Goal: Task Accomplishment & Management: Use online tool/utility

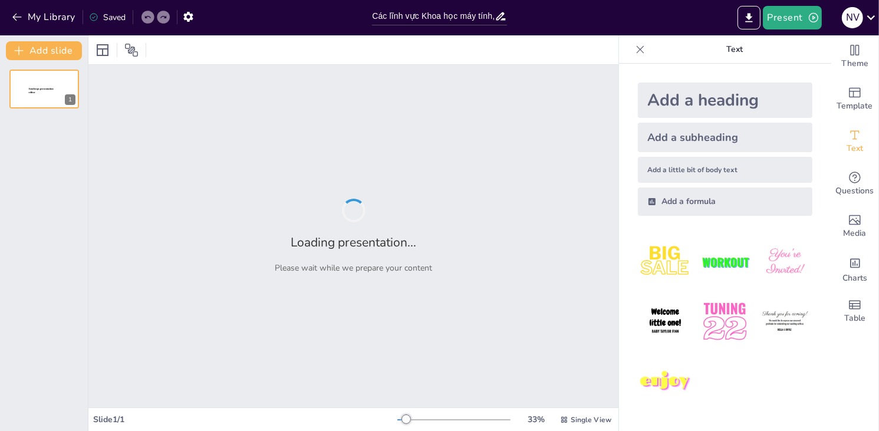
type input "Các lĩnh vực Khoa học máy tính, Kỹ thuật phần mềm, và Công nghệ thông tin: Sự t…"
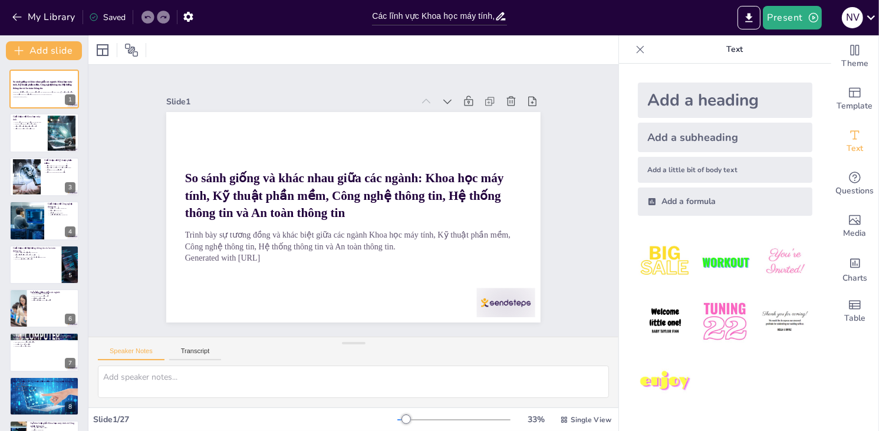
checkbox input "true"
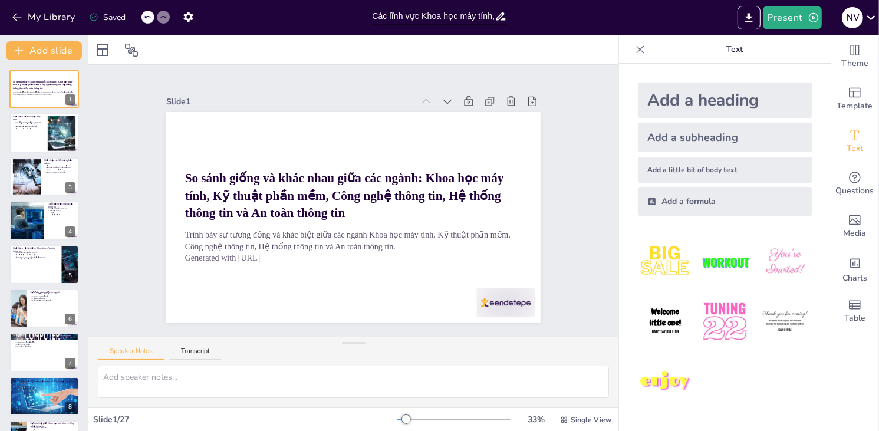
checkbox input "true"
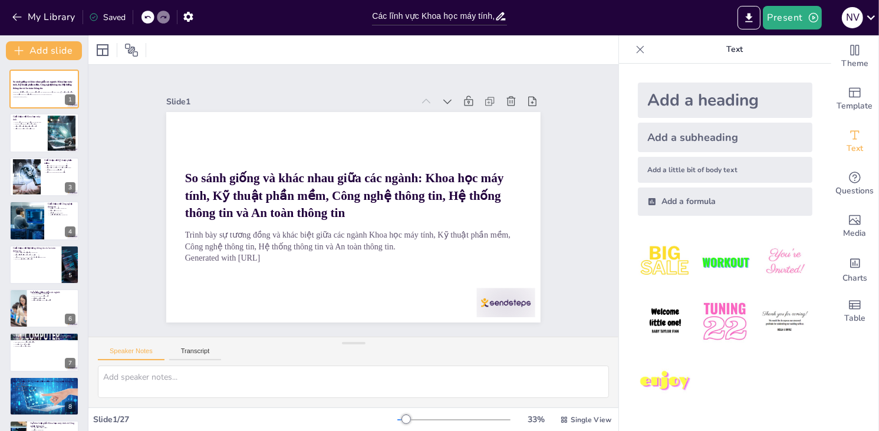
checkbox input "true"
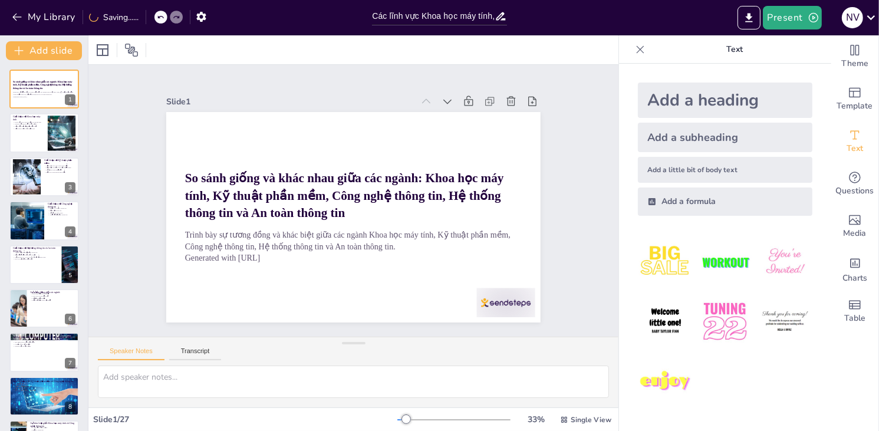
checkbox input "true"
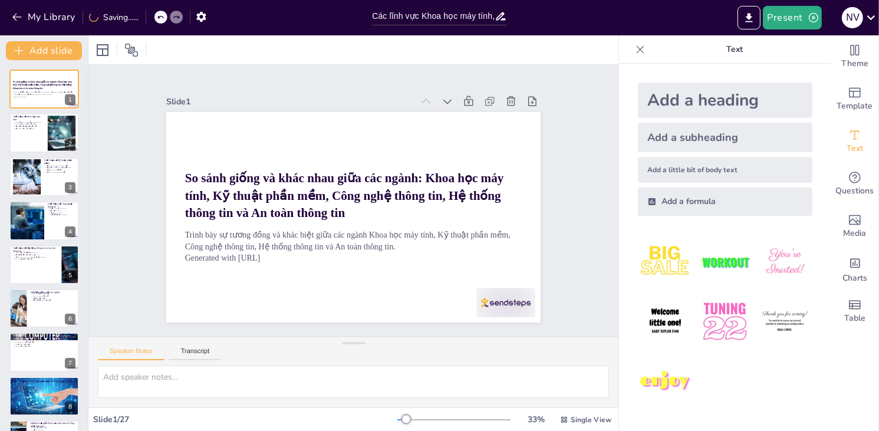
click at [408, 419] on div at bounding box center [453, 419] width 113 height 9
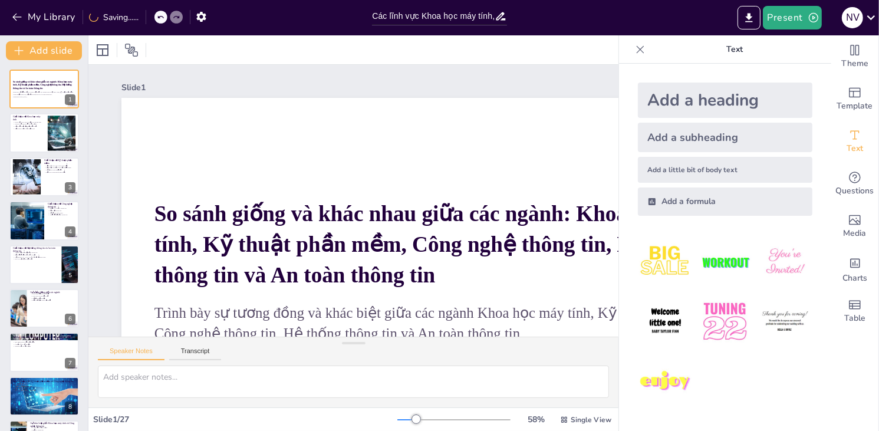
checkbox input "true"
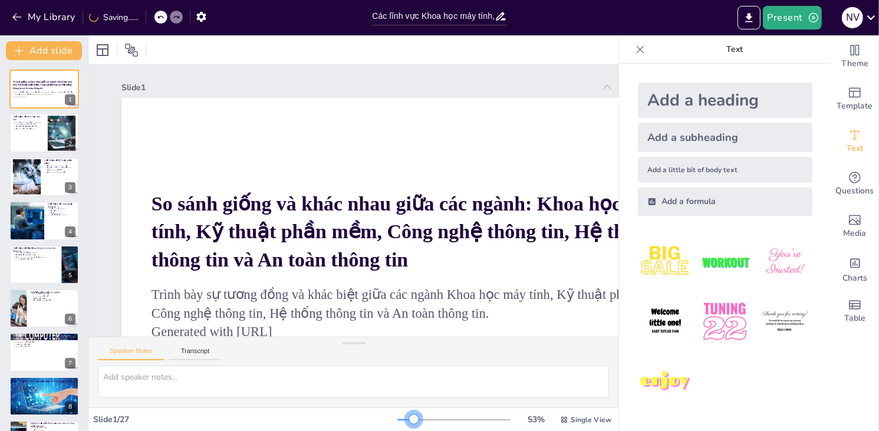
click at [409, 418] on div at bounding box center [413, 418] width 9 height 9
drag, startPoint x: 397, startPoint y: 424, endPoint x: 380, endPoint y: 419, distance: 17.7
click at [380, 419] on div "Slide 1 / 27 53 % Single View" at bounding box center [353, 419] width 530 height 19
checkbox input "true"
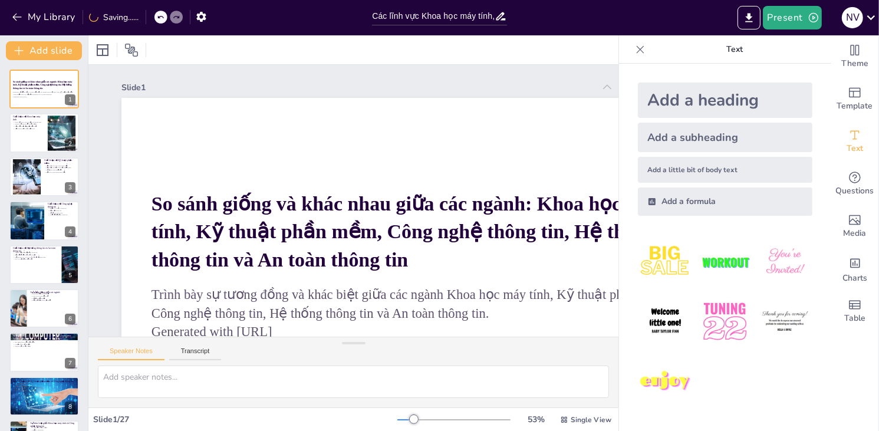
checkbox input "true"
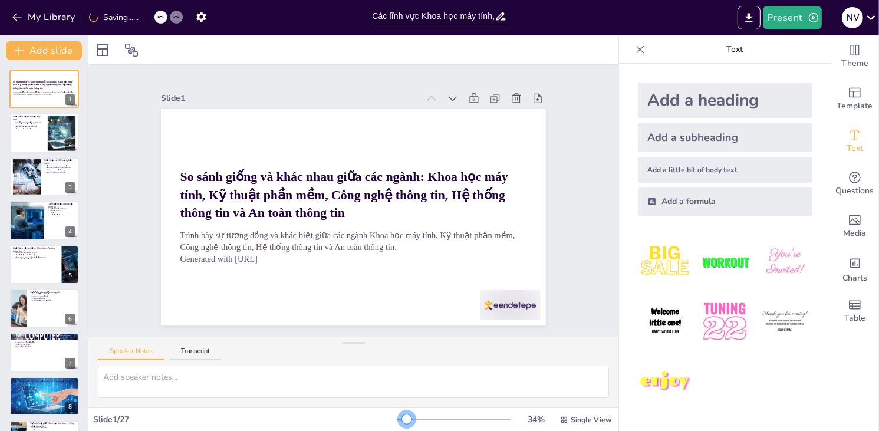
click at [398, 419] on div at bounding box center [401, 419] width 9 height 1
checkbox input "true"
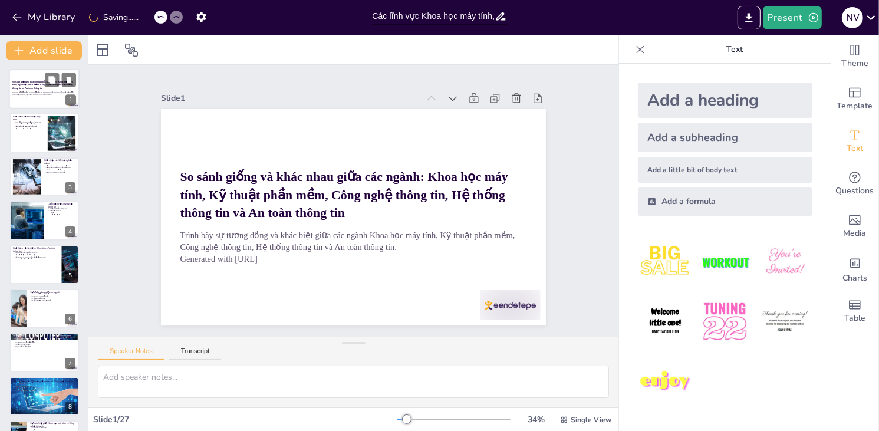
checkbox input "true"
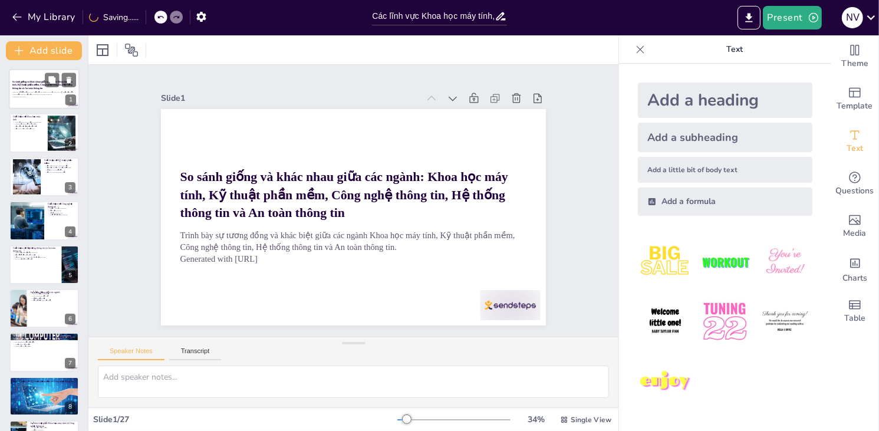
checkbox input "true"
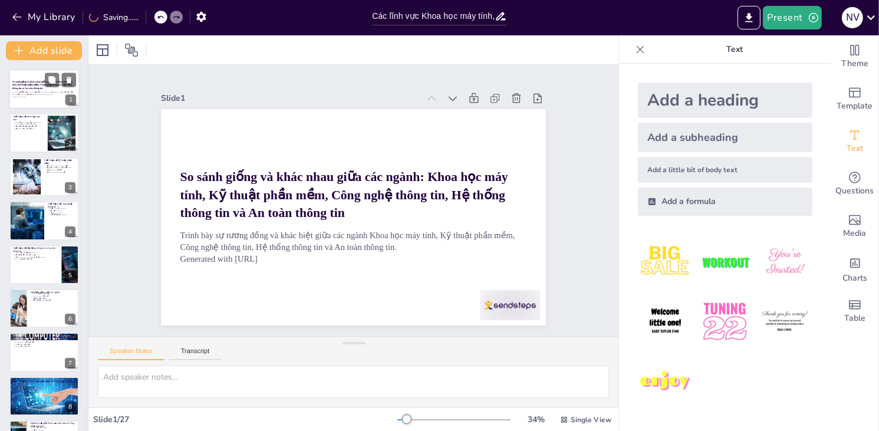
checkbox input "true"
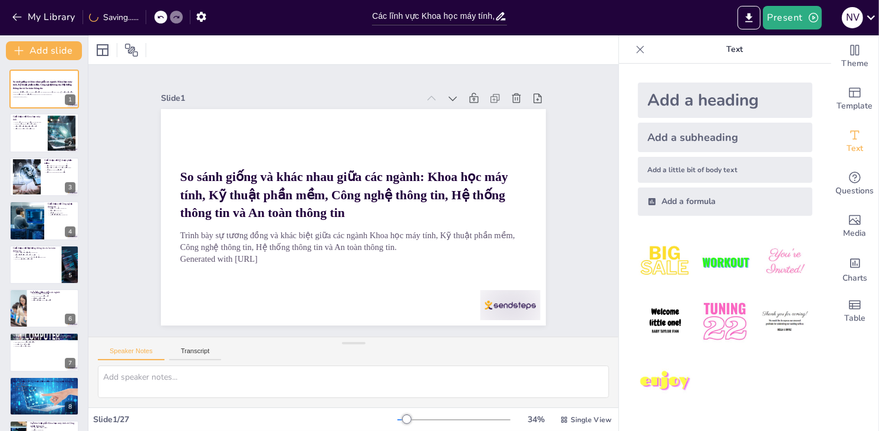
checkbox input "true"
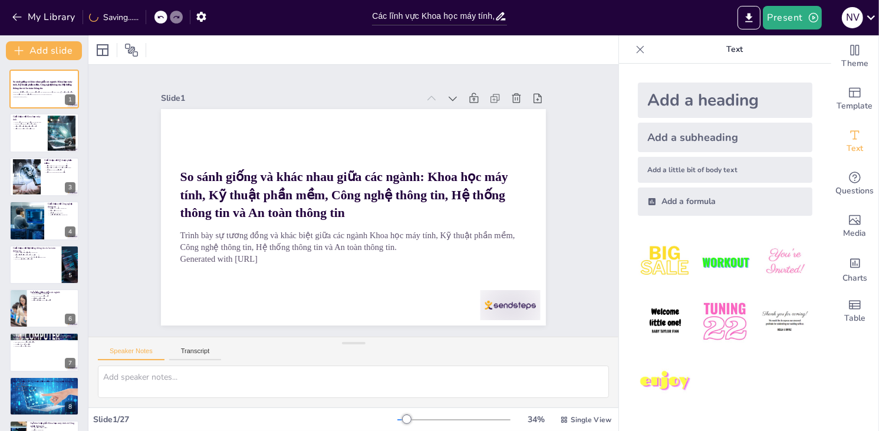
checkbox input "true"
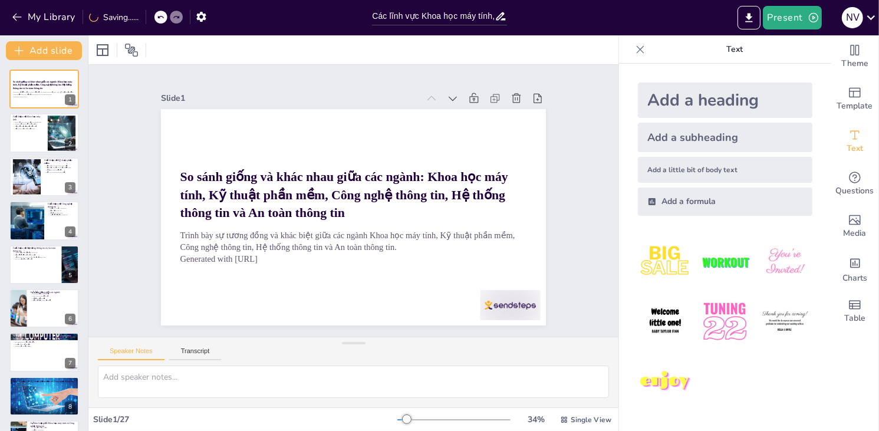
checkbox input "true"
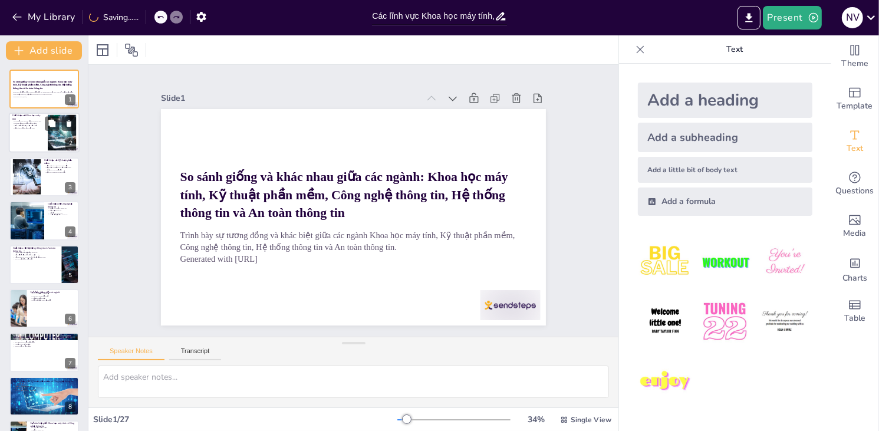
checkbox input "true"
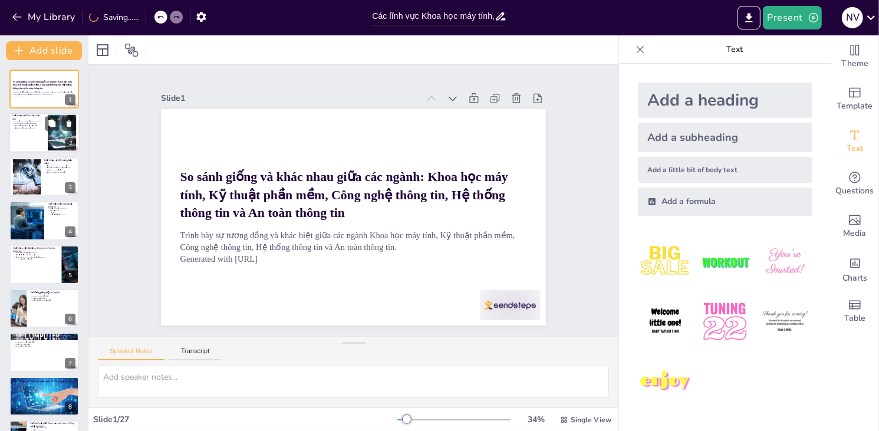
checkbox input "true"
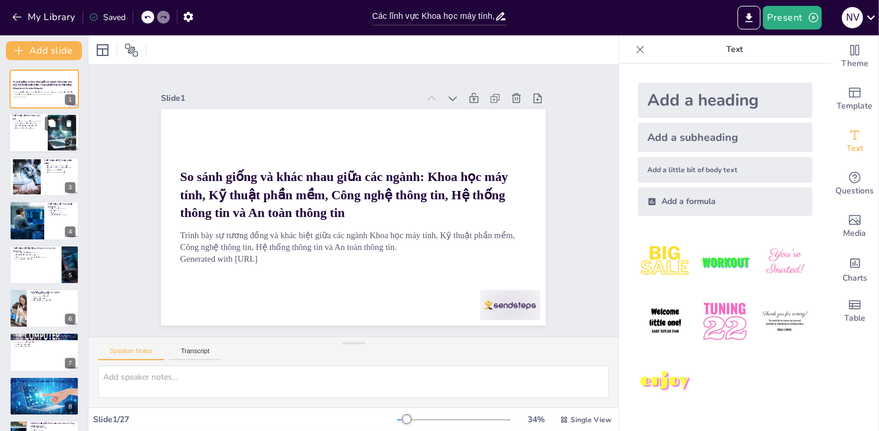
checkbox input "true"
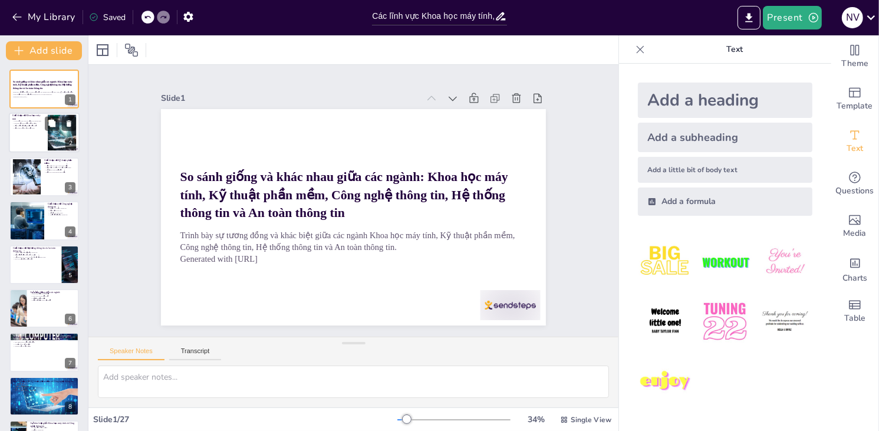
checkbox input "true"
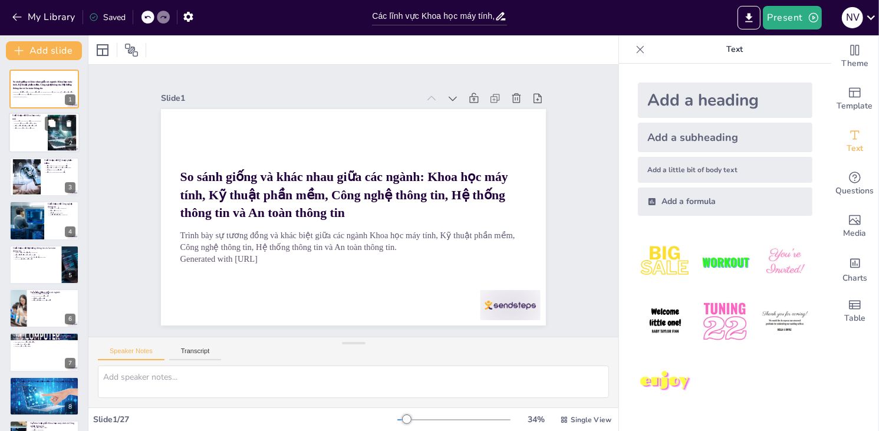
checkbox input "true"
click at [31, 123] on p "Nghiên cứu lý thuyết và ứng dụng" at bounding box center [28, 124] width 32 height 2
type textarea "Khoa học máy tính không chỉ tập trung vào lập trình mà còn bao gồm nhiều lĩnh v…"
checkbox input "true"
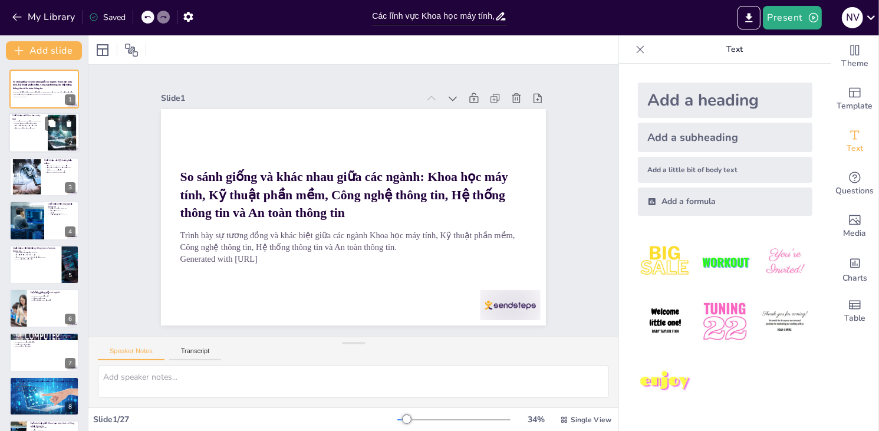
checkbox input "true"
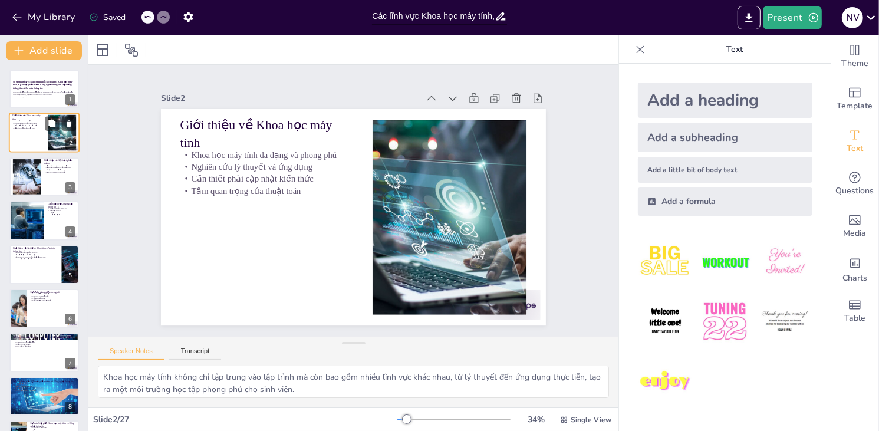
checkbox input "true"
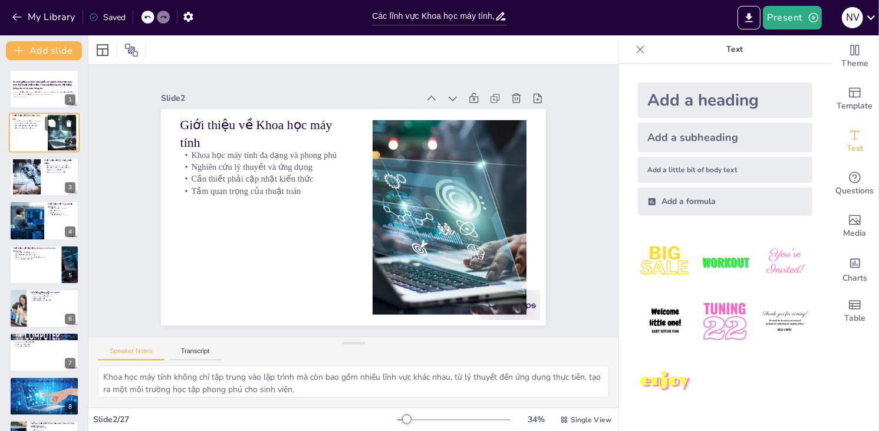
checkbox input "true"
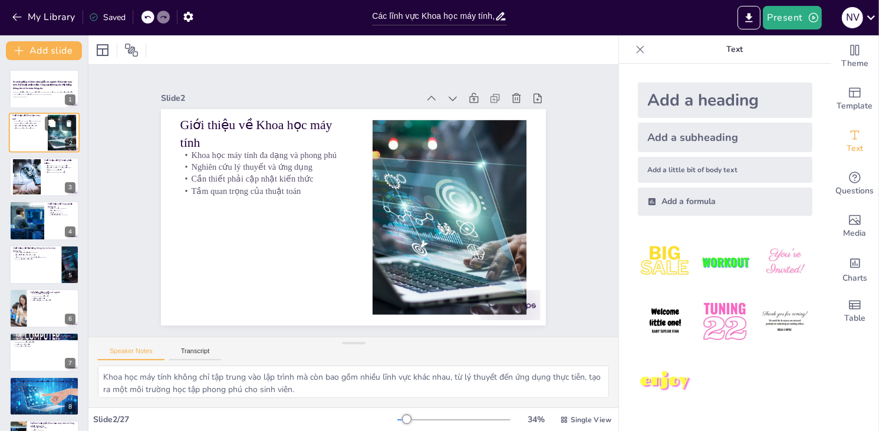
checkbox input "true"
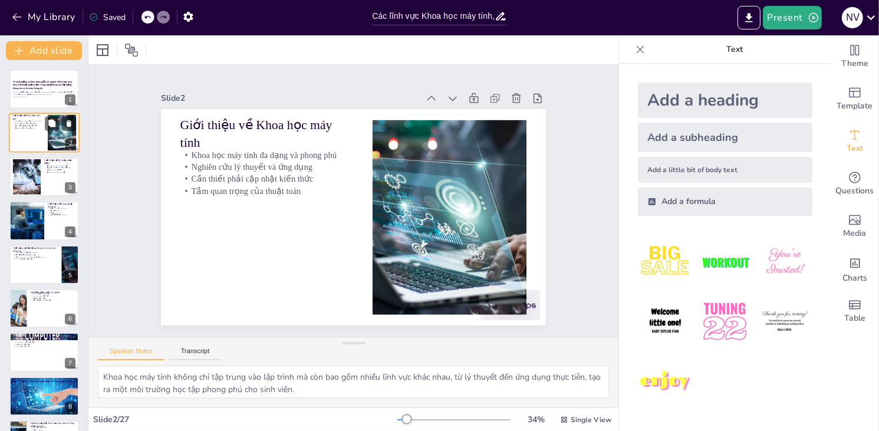
checkbox input "true"
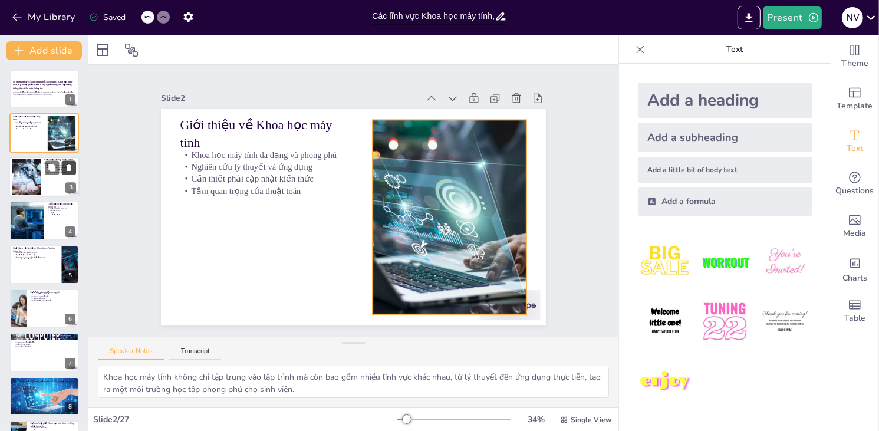
checkbox input "true"
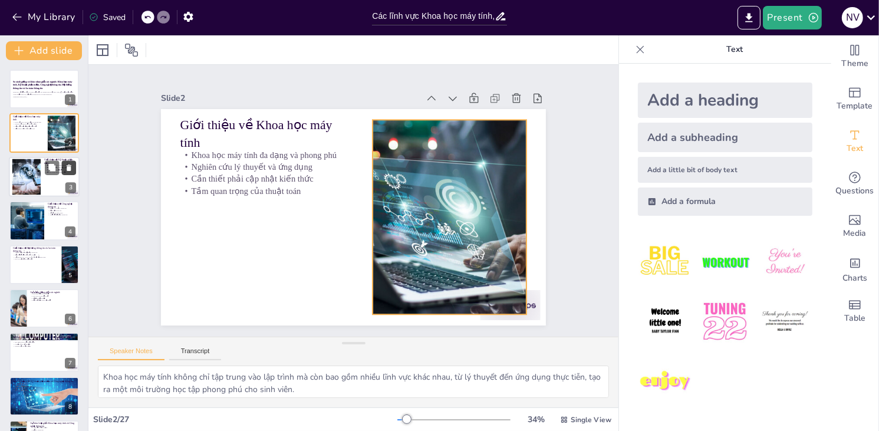
checkbox input "true"
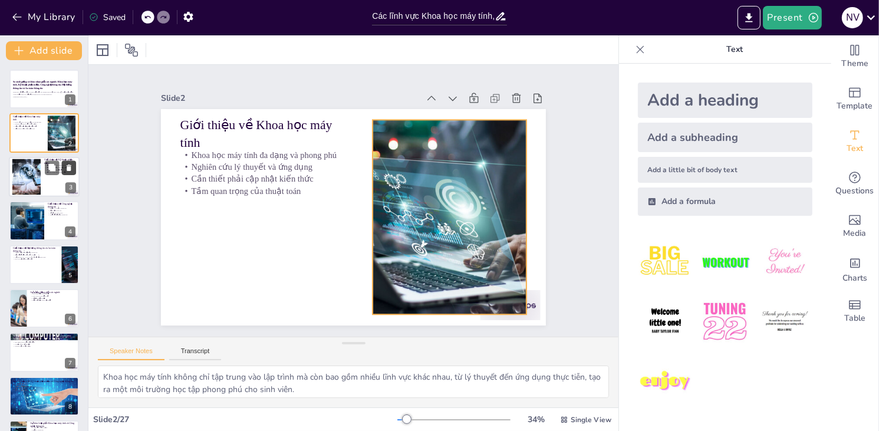
checkbox input "true"
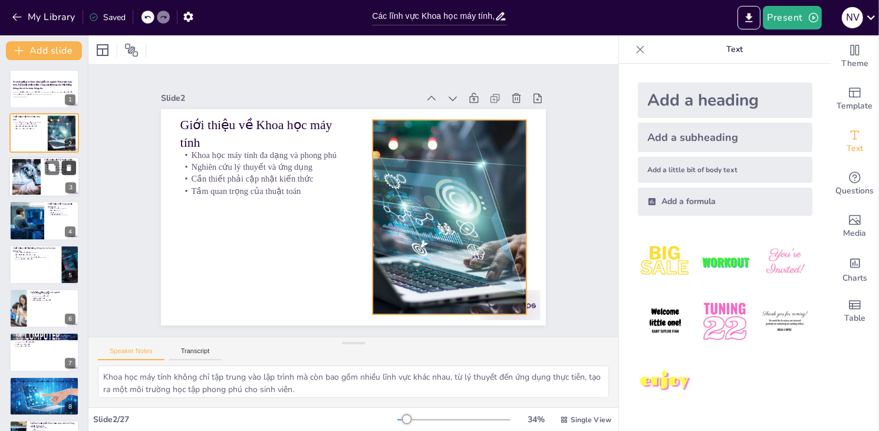
checkbox input "true"
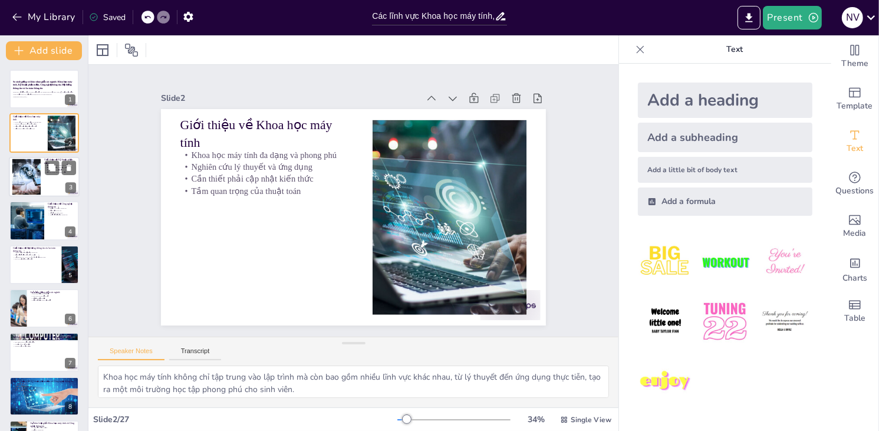
checkbox input "true"
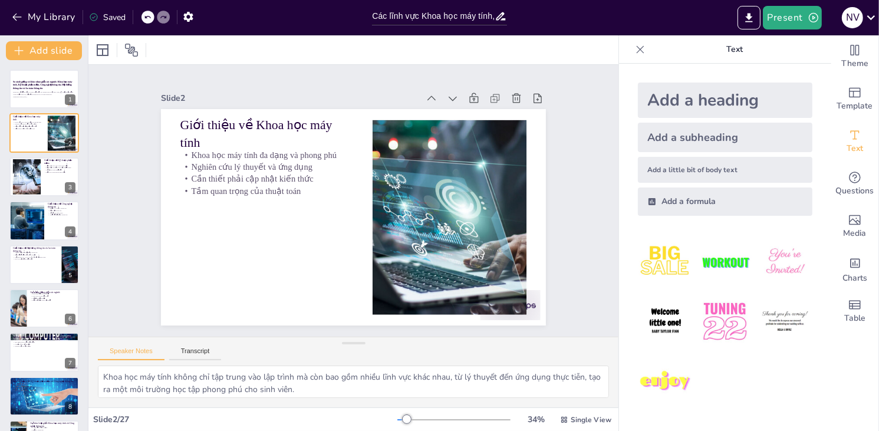
checkbox input "true"
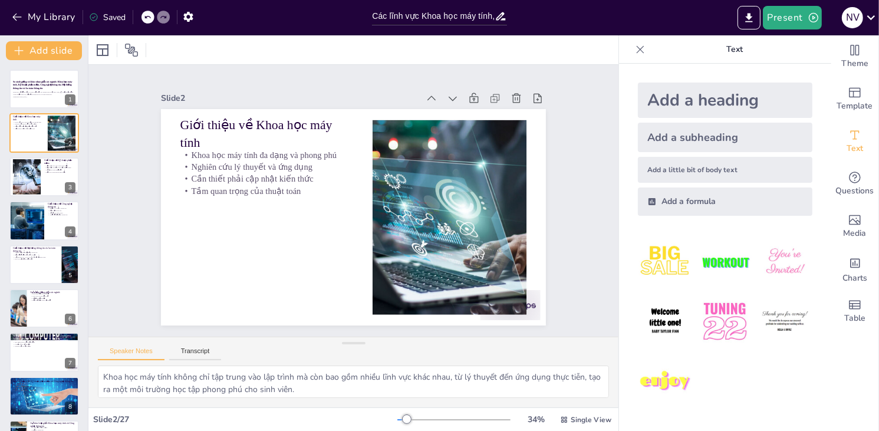
checkbox input "true"
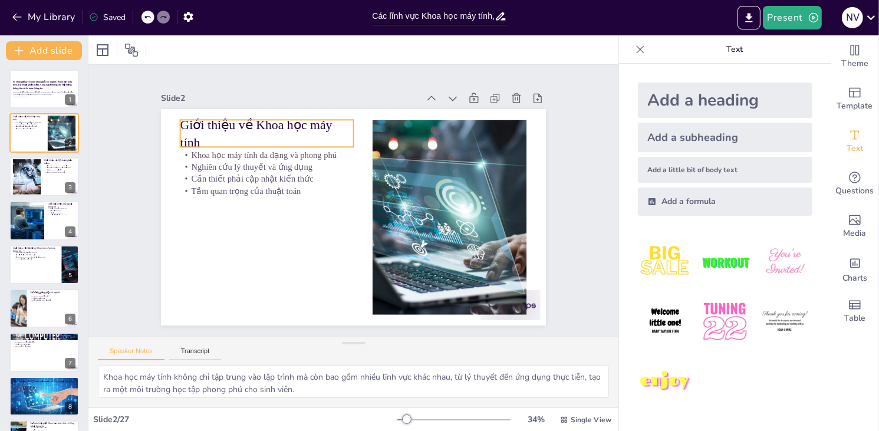
checkbox input "true"
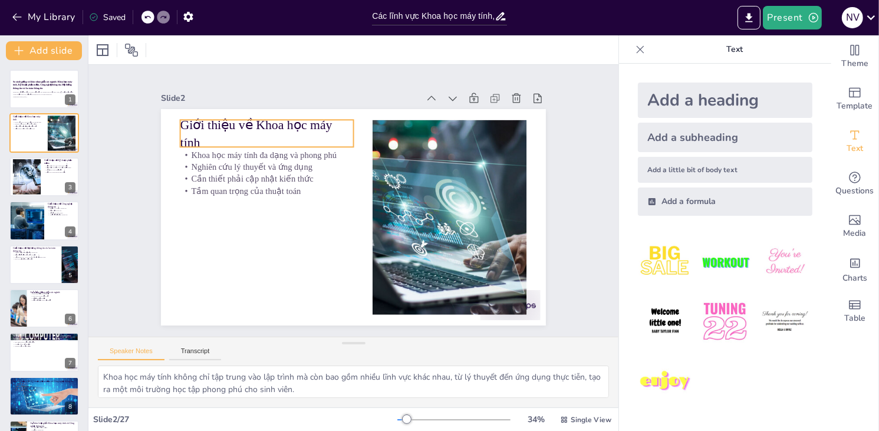
checkbox input "true"
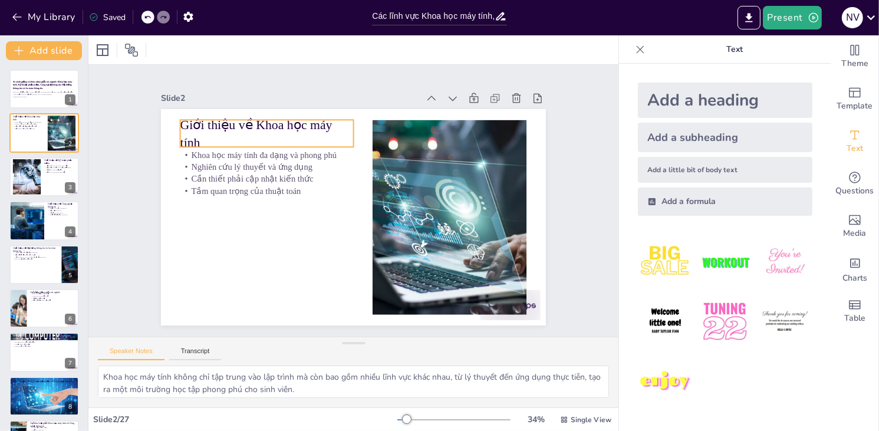
checkbox input "true"
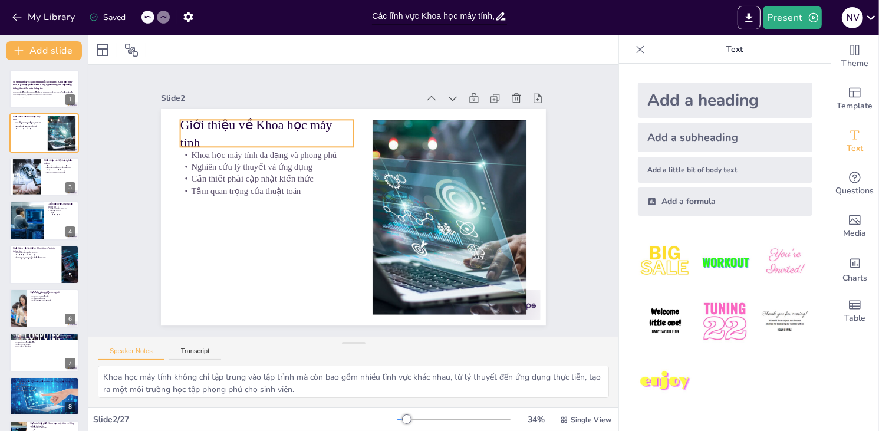
checkbox input "true"
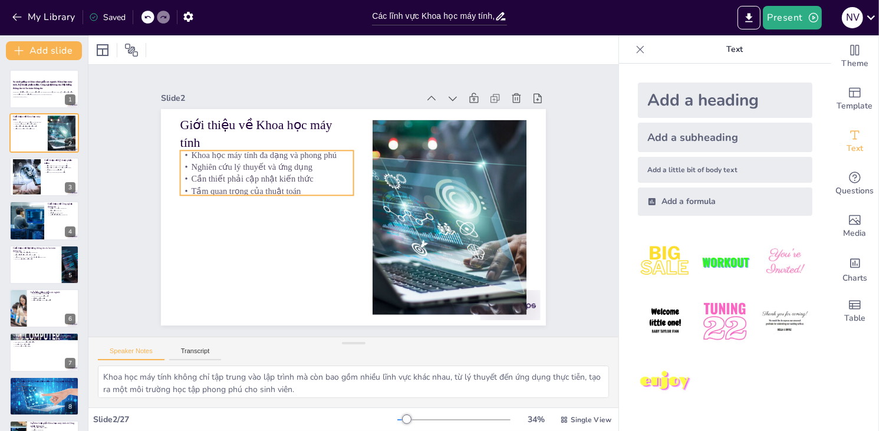
checkbox input "true"
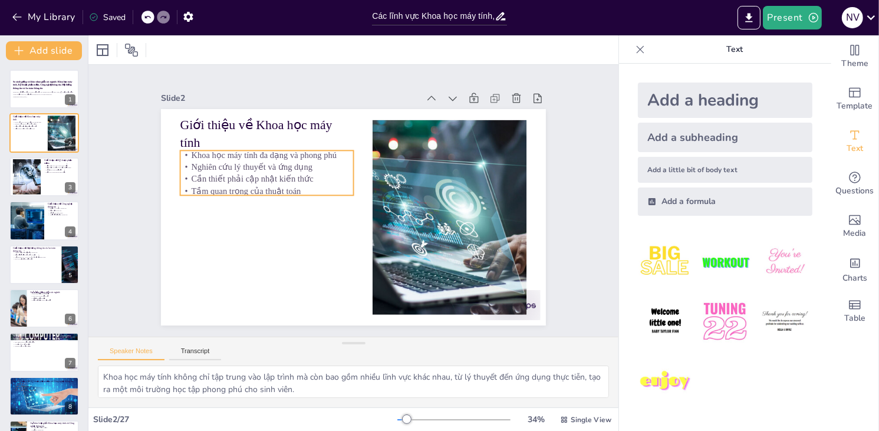
checkbox input "true"
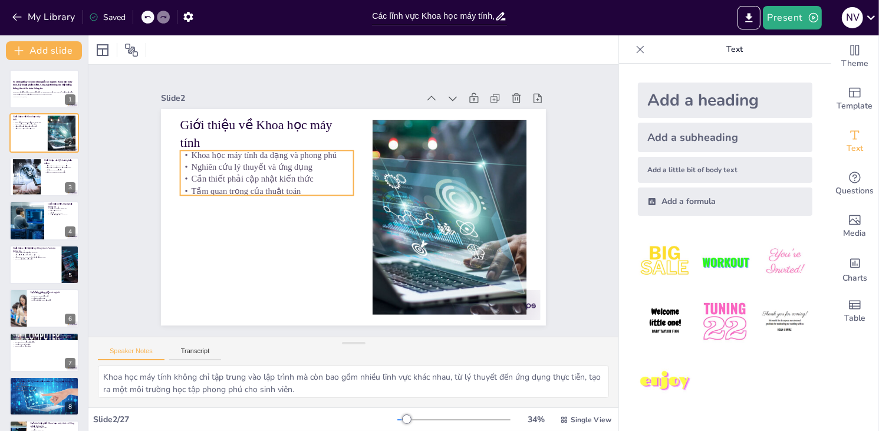
checkbox input "true"
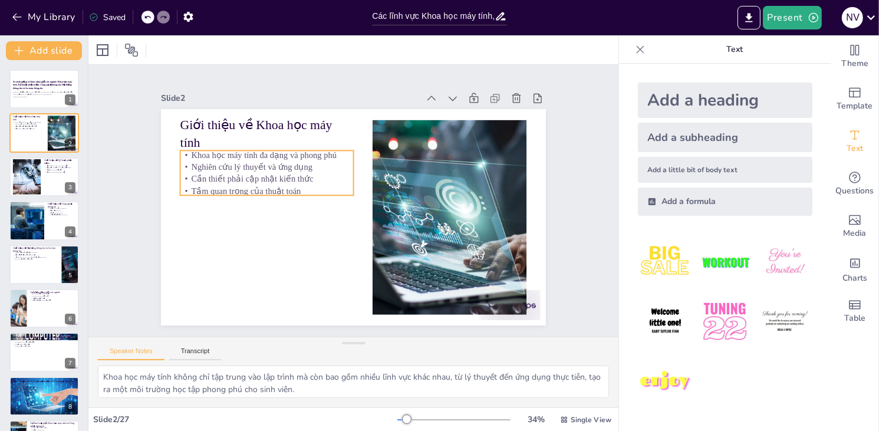
checkbox input "true"
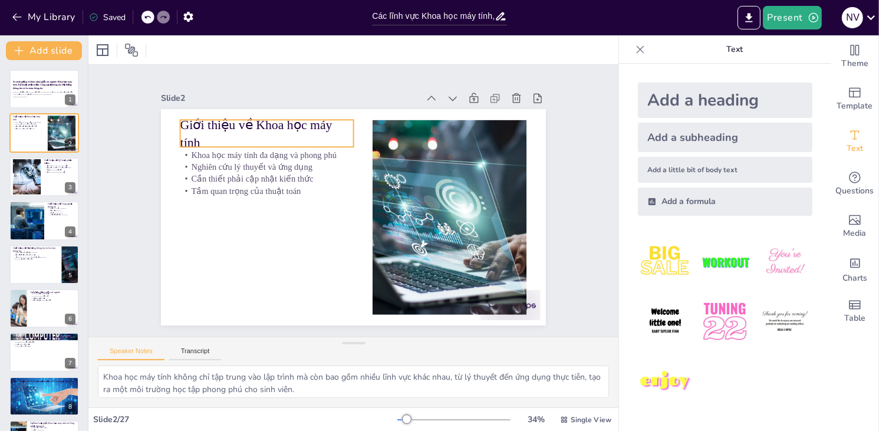
checkbox input "true"
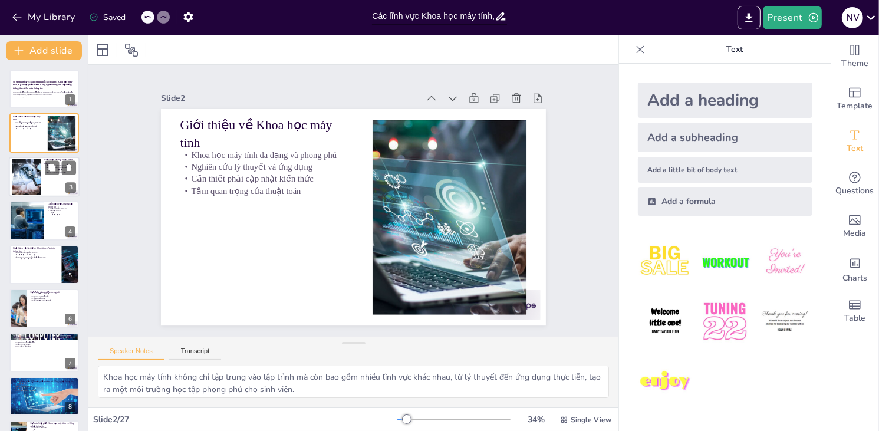
checkbox input "true"
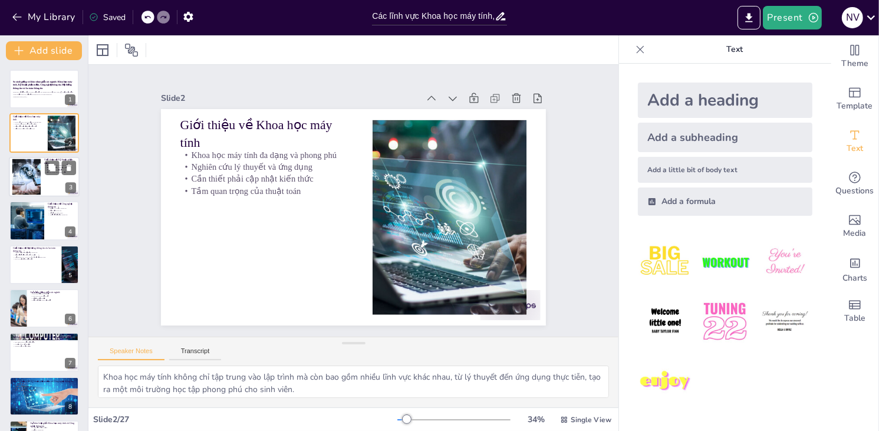
checkbox input "true"
click at [68, 124] on icon at bounding box center [69, 124] width 5 height 6
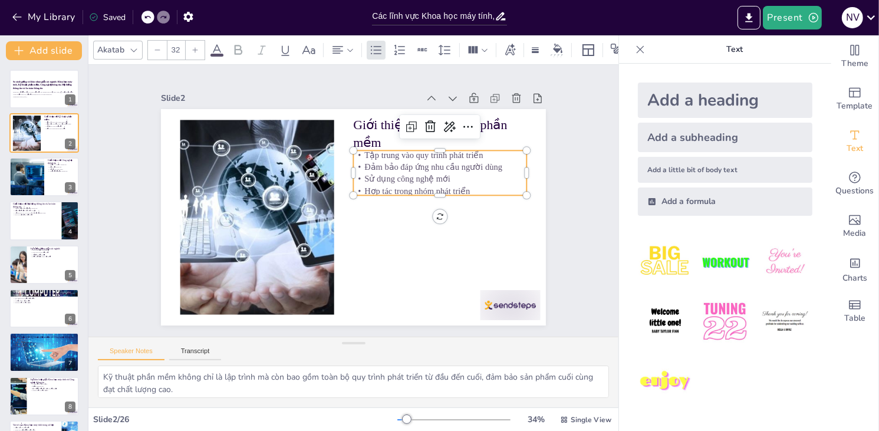
click at [414, 151] on p "Tập trung vào quy trình phát triển" at bounding box center [439, 155] width 173 height 12
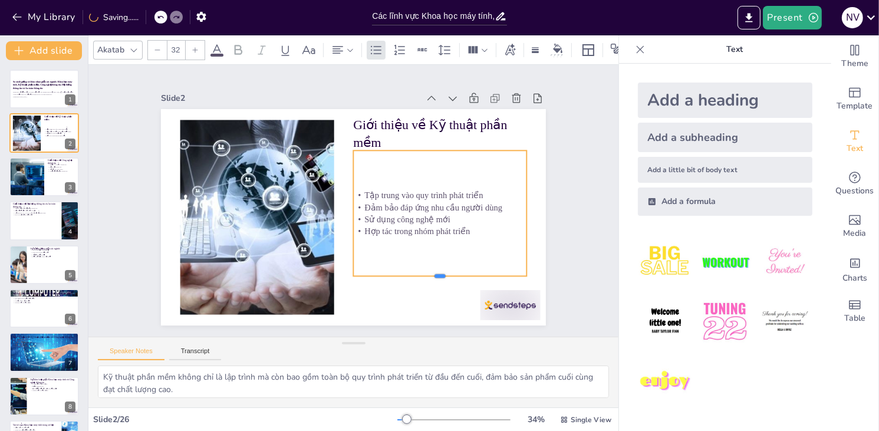
drag, startPoint x: 432, startPoint y: 191, endPoint x: 432, endPoint y: 272, distance: 80.8
click at [432, 276] on div at bounding box center [430, 290] width 173 height 28
click at [25, 170] on div at bounding box center [26, 177] width 71 height 40
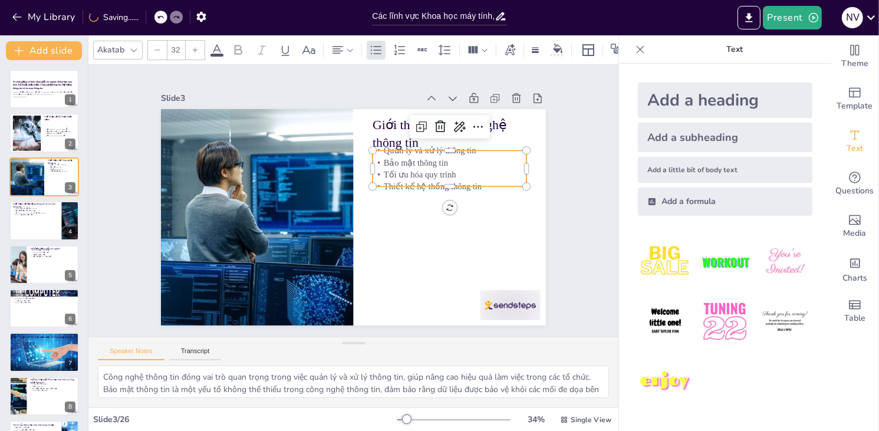
click at [433, 174] on p "Tối ưu hóa quy trình" at bounding box center [452, 185] width 154 height 28
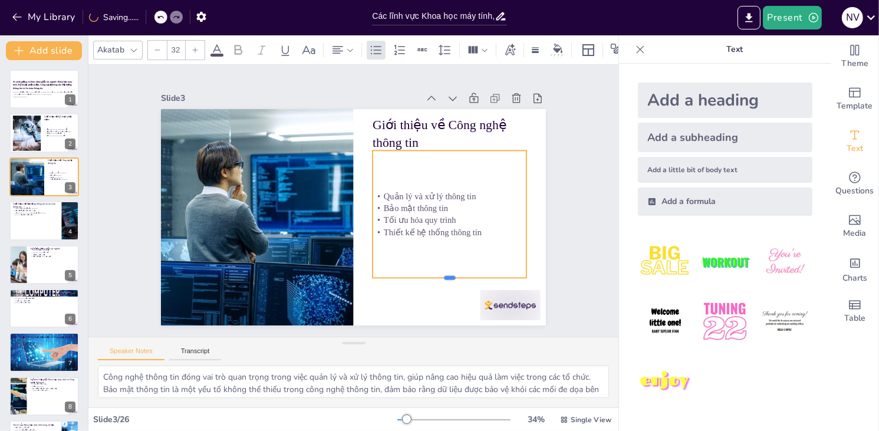
drag, startPoint x: 439, startPoint y: 183, endPoint x: 447, endPoint y: 275, distance: 91.7
click at [447, 278] on div at bounding box center [450, 282] width 154 height 9
click at [403, 226] on p "Thiết kế hệ thống thông tin" at bounding box center [450, 232] width 154 height 12
click at [35, 223] on div at bounding box center [44, 220] width 71 height 40
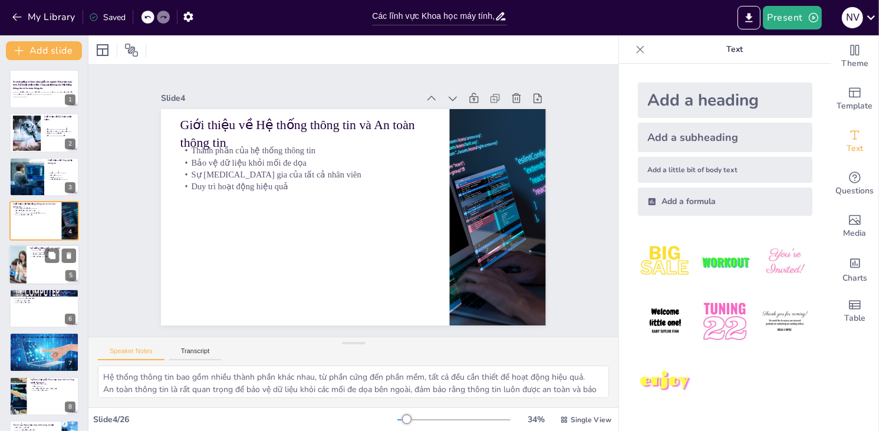
click at [42, 283] on div at bounding box center [44, 265] width 71 height 40
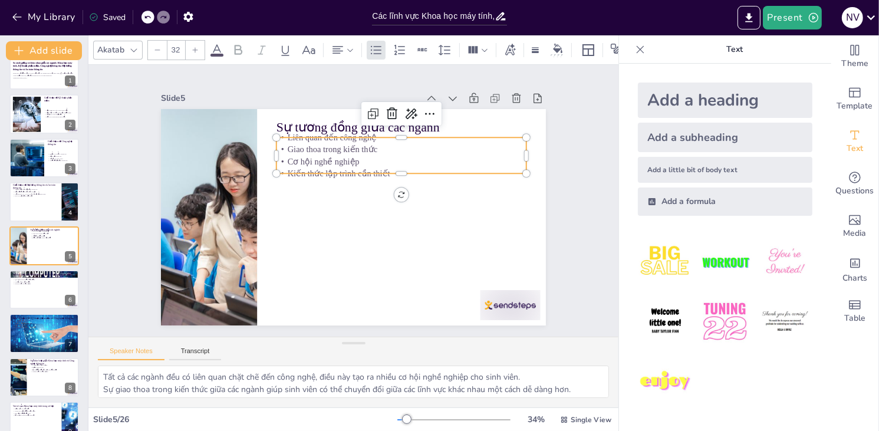
click at [302, 157] on p "Cơ hội nghề nghiệp" at bounding box center [401, 162] width 250 height 12
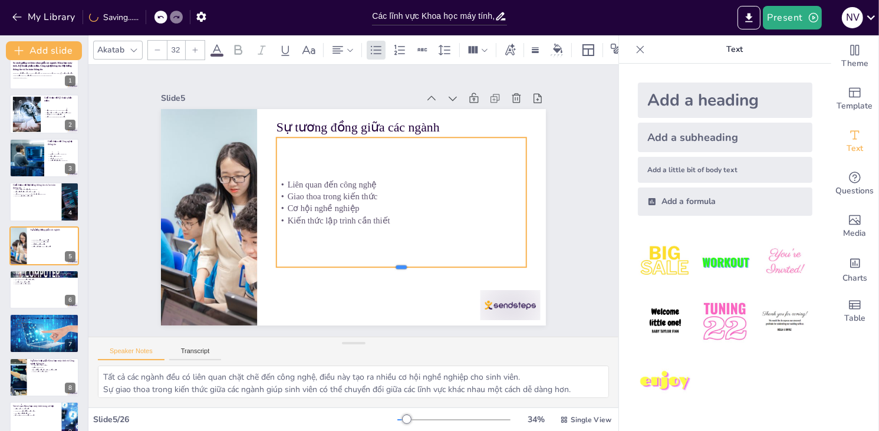
drag, startPoint x: 394, startPoint y: 169, endPoint x: 382, endPoint y: 262, distance: 94.5
click at [382, 267] on div at bounding box center [401, 271] width 250 height 9
click at [45, 284] on button at bounding box center [52, 280] width 14 height 14
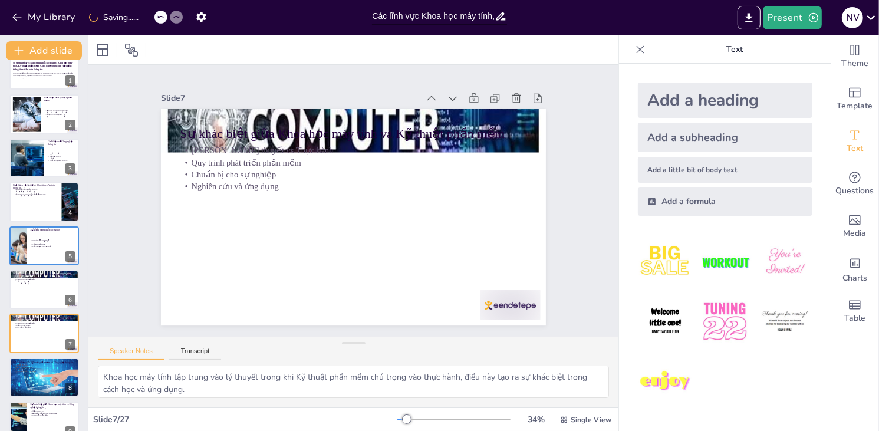
scroll to position [106, 0]
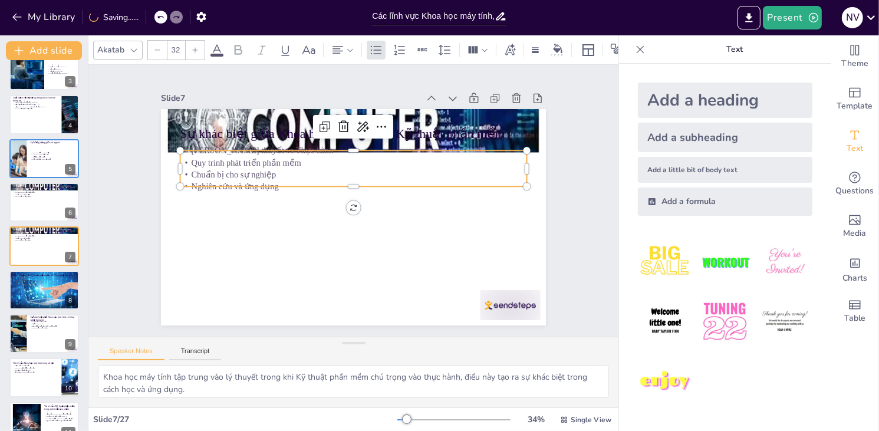
click at [306, 180] on p "Nghiên cứu và ứng dụng" at bounding box center [353, 186] width 347 height 12
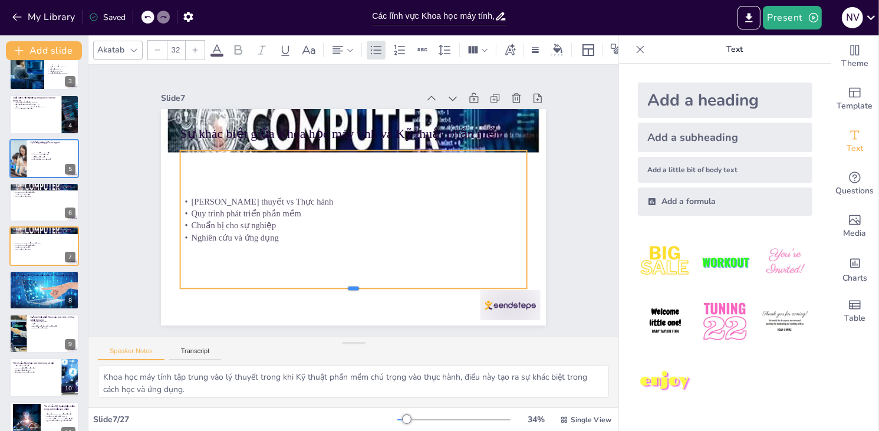
drag, startPoint x: 343, startPoint y: 182, endPoint x: 327, endPoint y: 284, distance: 103.2
click at [327, 284] on div at bounding box center [343, 292] width 345 height 45
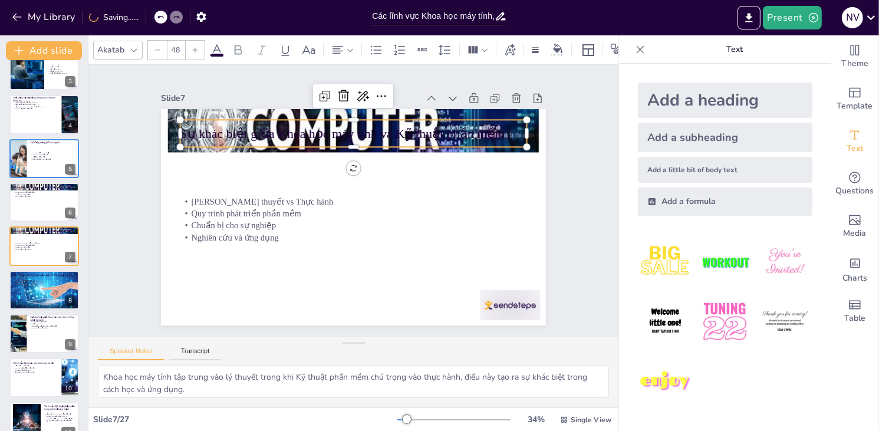
click at [233, 128] on p "Sự khác biệt giữa Khoa học máy tính và Kỹ thuật phần mềm" at bounding box center [353, 133] width 347 height 18
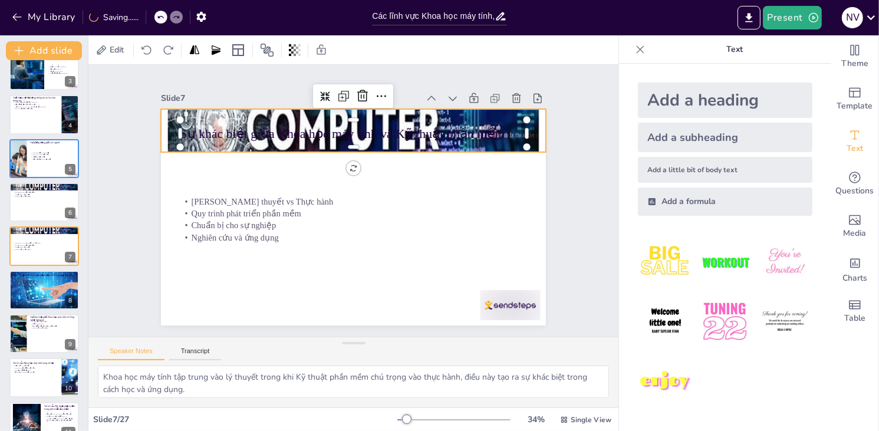
click at [264, 110] on div at bounding box center [353, 130] width 385 height 256
click at [357, 85] on icon at bounding box center [362, 85] width 11 height 12
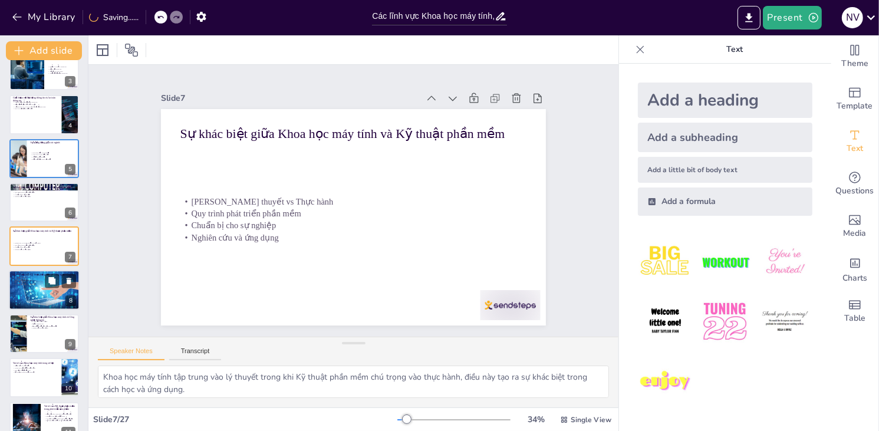
click at [47, 289] on div at bounding box center [44, 290] width 71 height 44
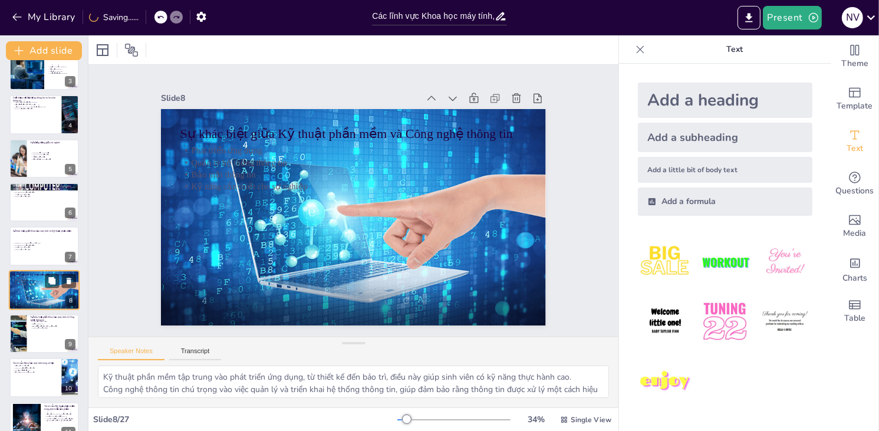
scroll to position [150, 0]
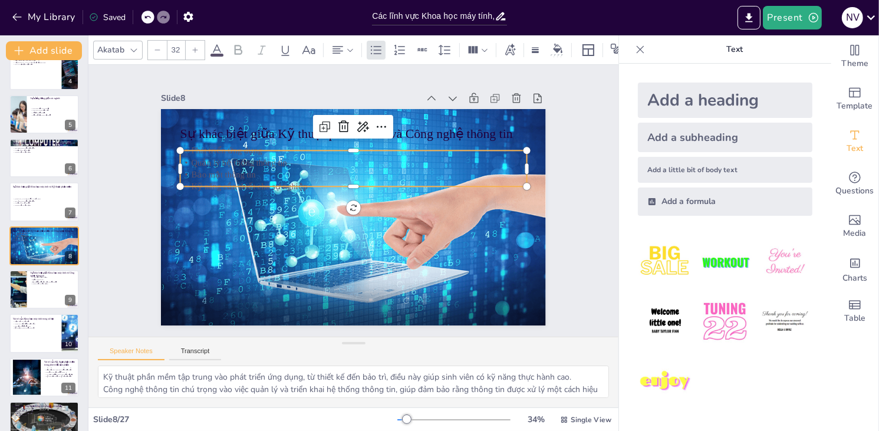
click at [196, 169] on p "Bảo mật thông tin" at bounding box center [355, 174] width 345 height 48
click at [43, 299] on div at bounding box center [44, 289] width 71 height 40
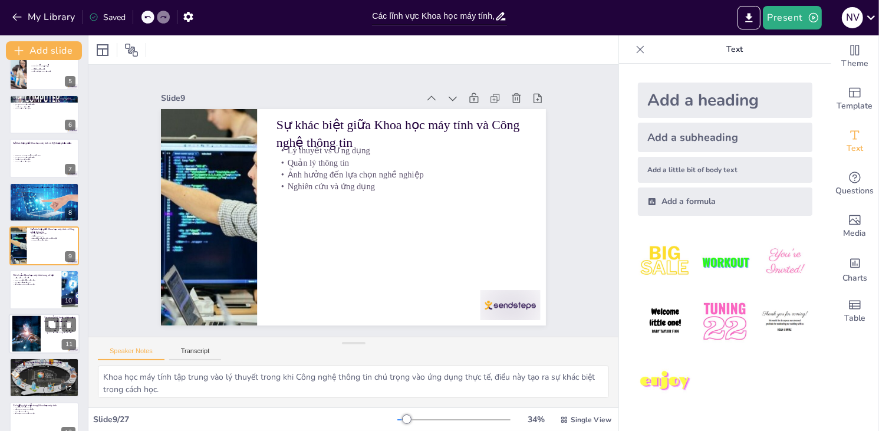
click at [42, 323] on div at bounding box center [44, 334] width 71 height 40
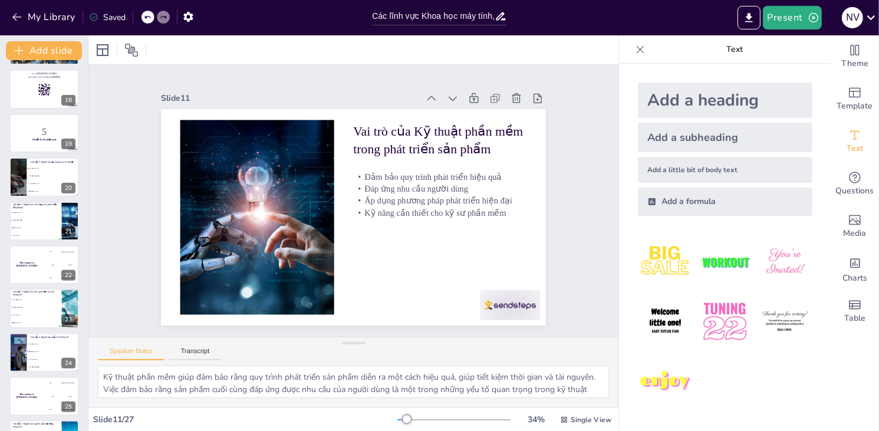
scroll to position [827, 0]
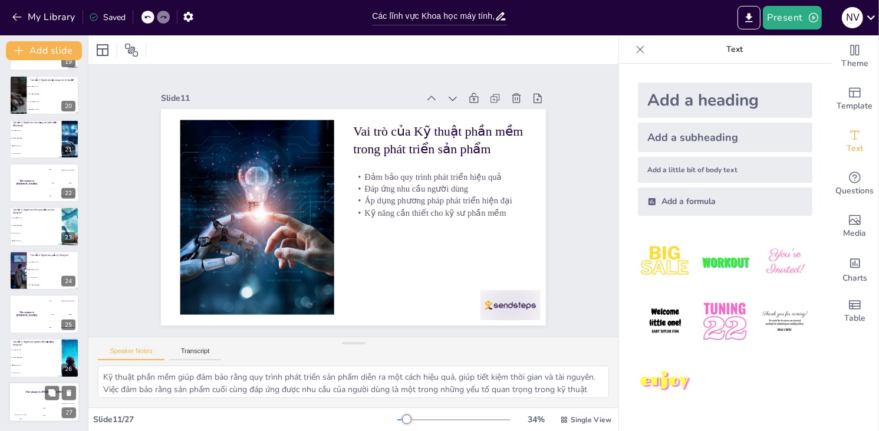
click at [44, 398] on div "The winner is [PERSON_NAME]" at bounding box center [44, 392] width 71 height 20
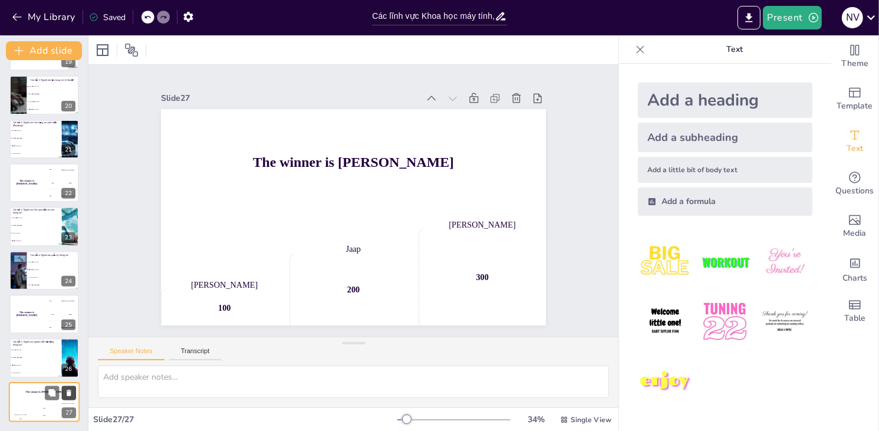
click at [68, 392] on icon at bounding box center [69, 393] width 5 height 6
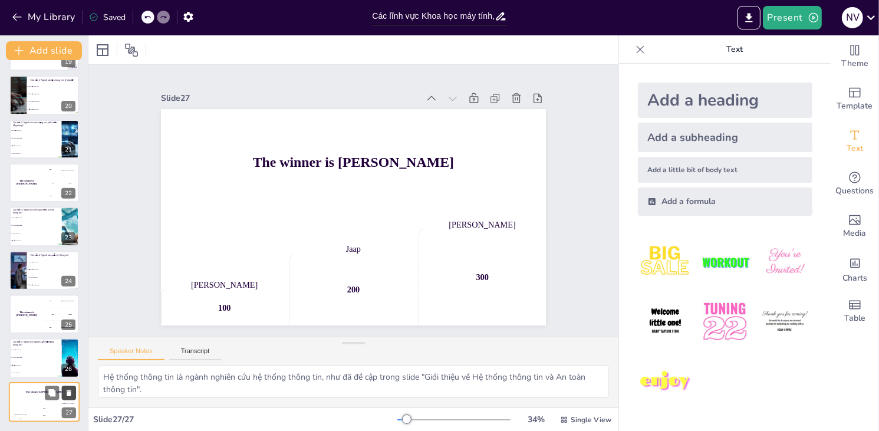
scroll to position [783, 0]
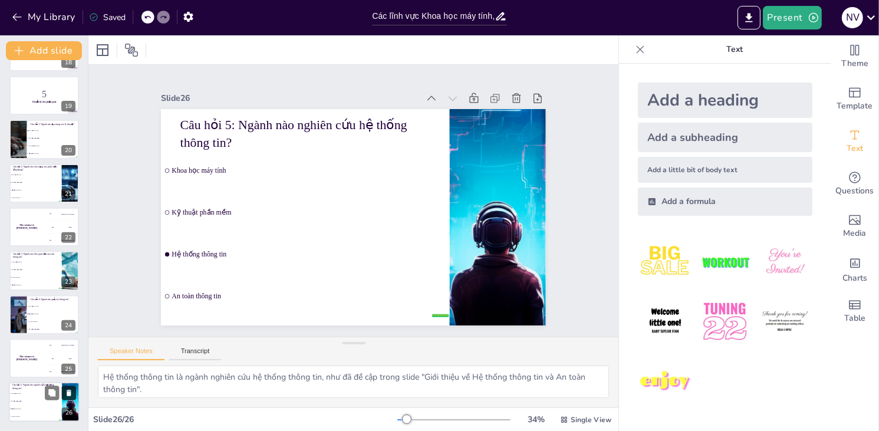
click at [66, 390] on icon at bounding box center [69, 393] width 8 height 8
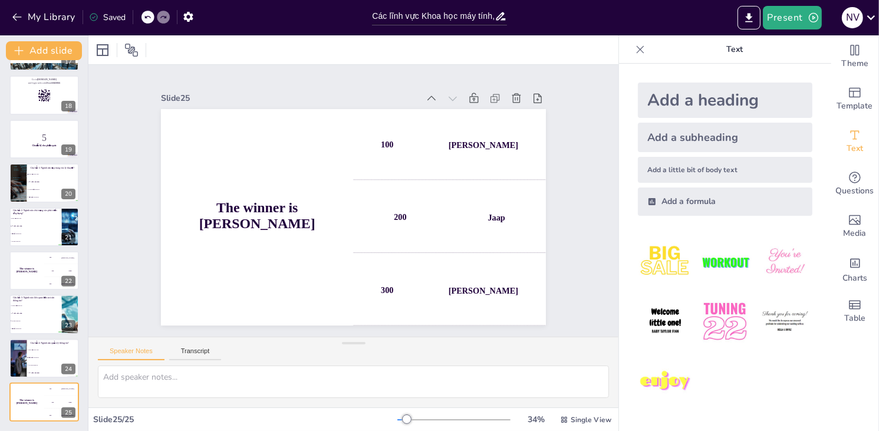
scroll to position [739, 0]
click at [66, 390] on icon at bounding box center [68, 393] width 8 height 8
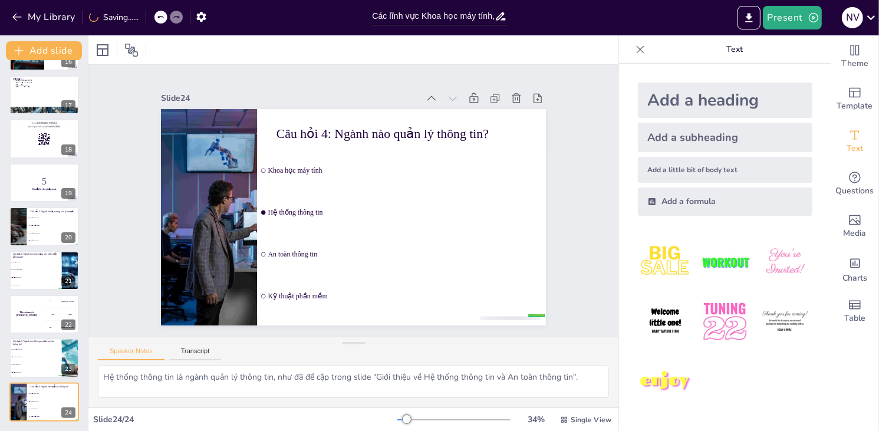
click at [66, 390] on icon at bounding box center [68, 393] width 8 height 8
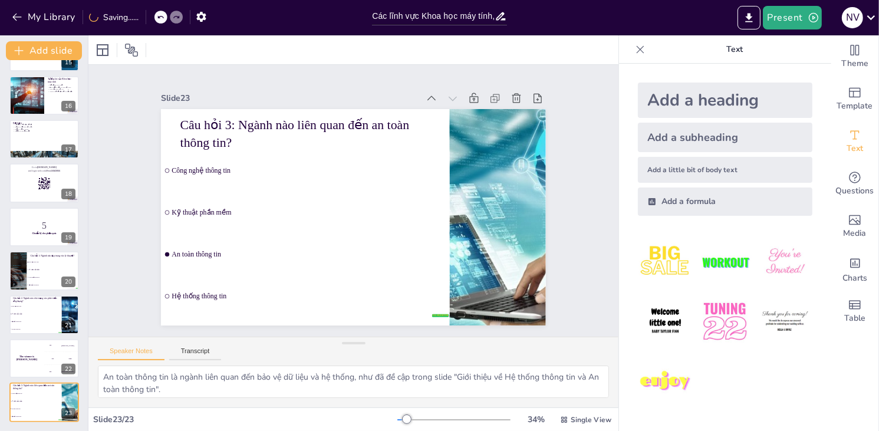
click at [66, 390] on icon at bounding box center [68, 393] width 8 height 8
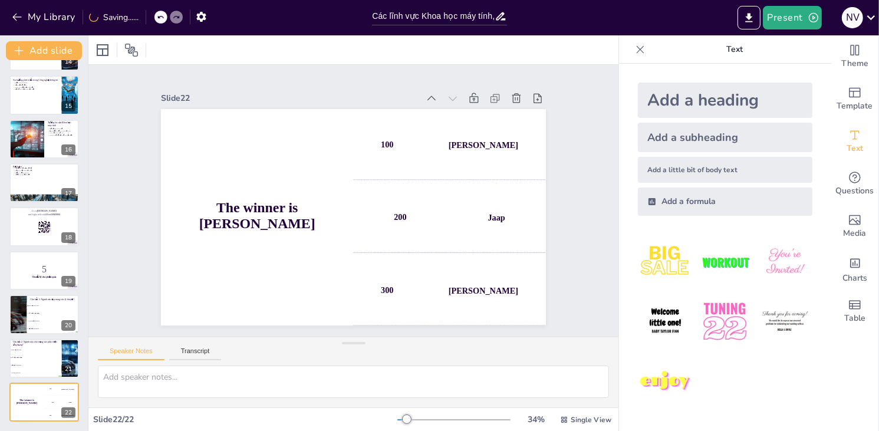
click at [66, 390] on icon at bounding box center [68, 393] width 8 height 8
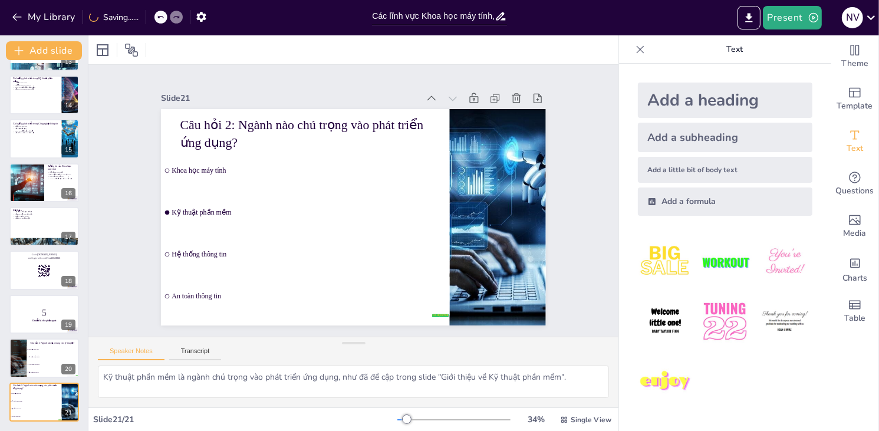
scroll to position [563, 0]
click at [66, 390] on icon at bounding box center [68, 394] width 8 height 8
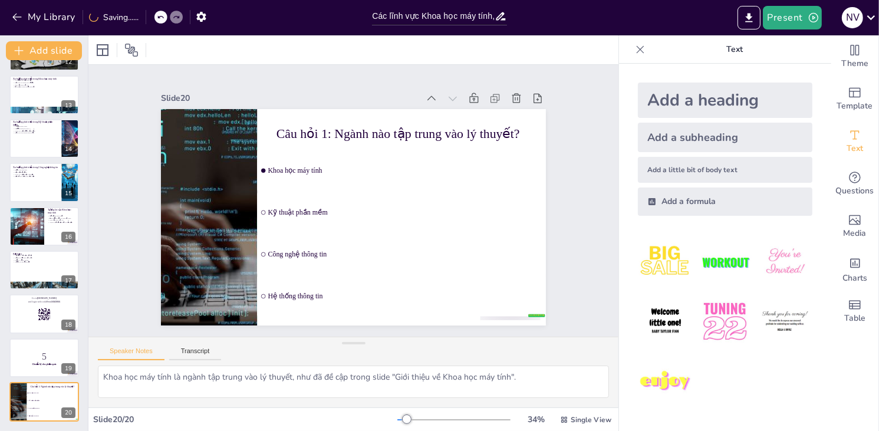
scroll to position [520, 0]
click at [66, 390] on icon at bounding box center [68, 393] width 8 height 8
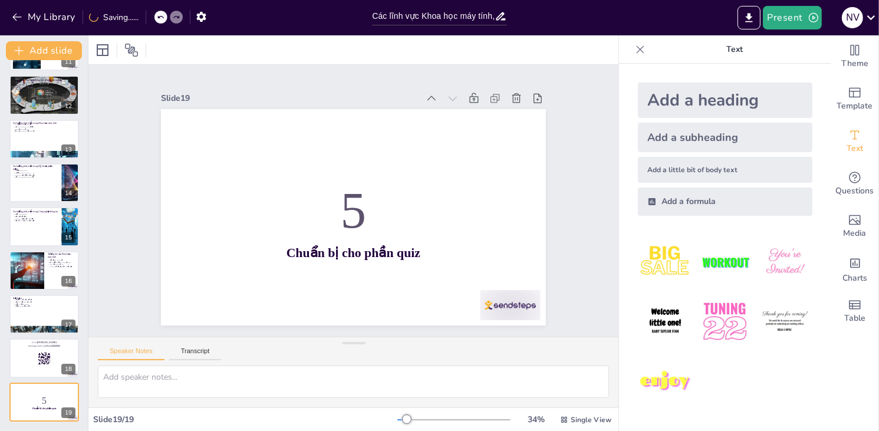
click at [66, 390] on icon at bounding box center [68, 393] width 8 height 8
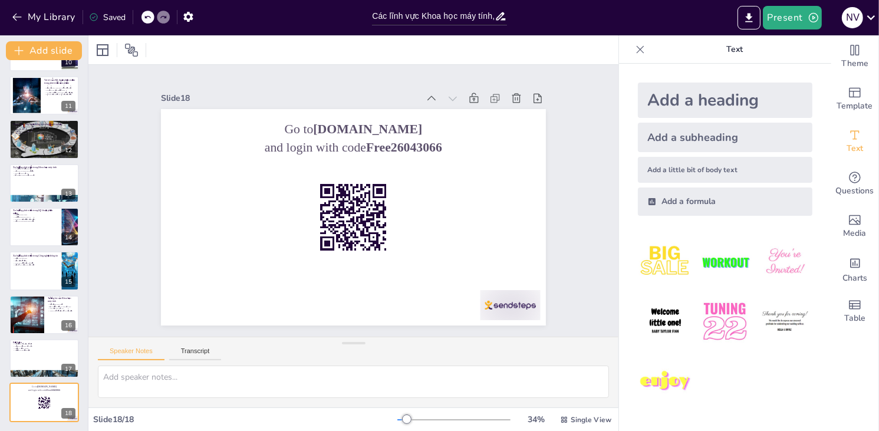
click at [66, 390] on icon at bounding box center [68, 393] width 8 height 8
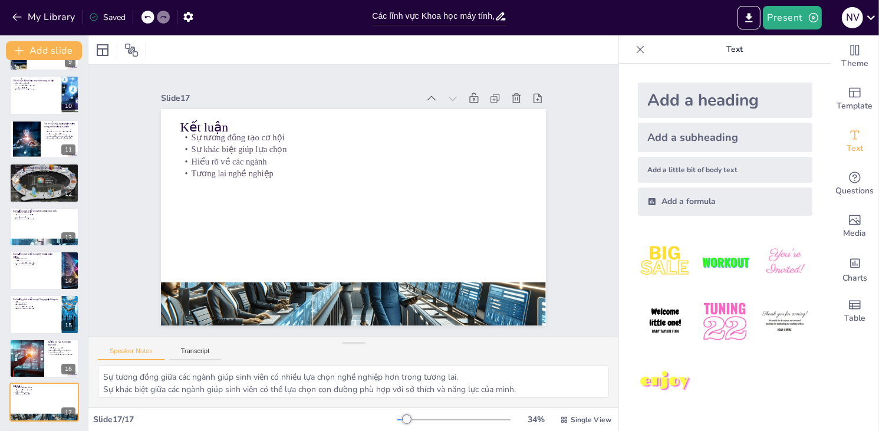
scroll to position [388, 0]
click at [797, 20] on button "Present" at bounding box center [792, 18] width 59 height 24
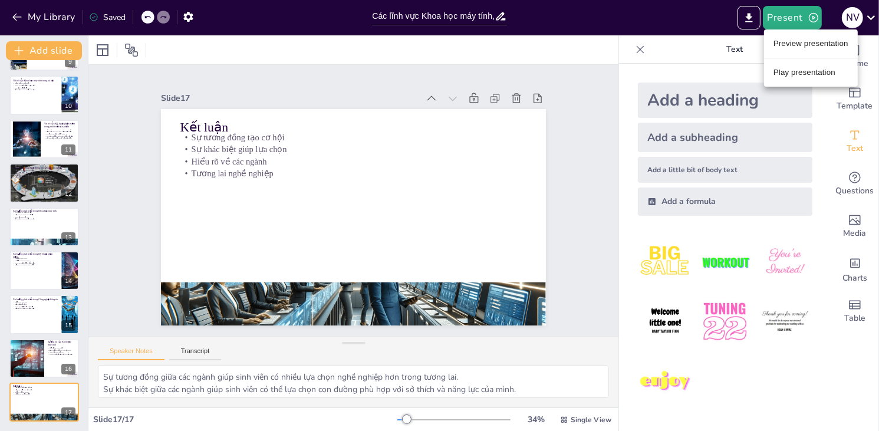
click at [802, 42] on li "Preview presentation" at bounding box center [811, 43] width 94 height 19
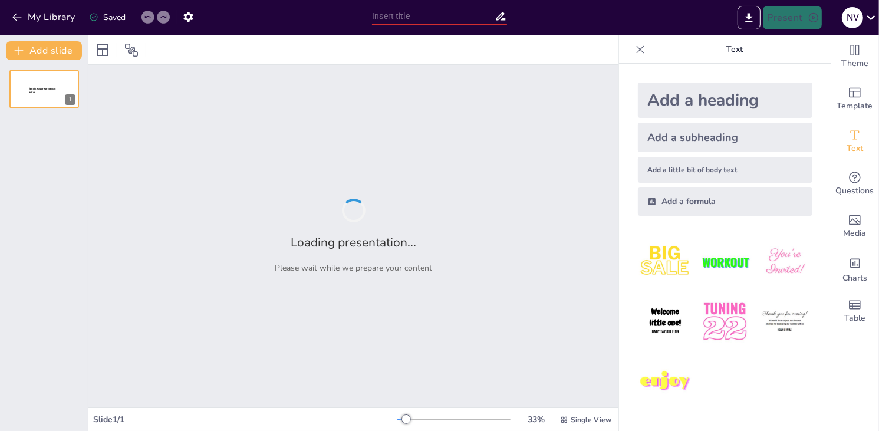
type input "Các lĩnh vực Khoa học máy tính, Kỹ thuật phần mềm, và Công nghệ thông tin: Sự t…"
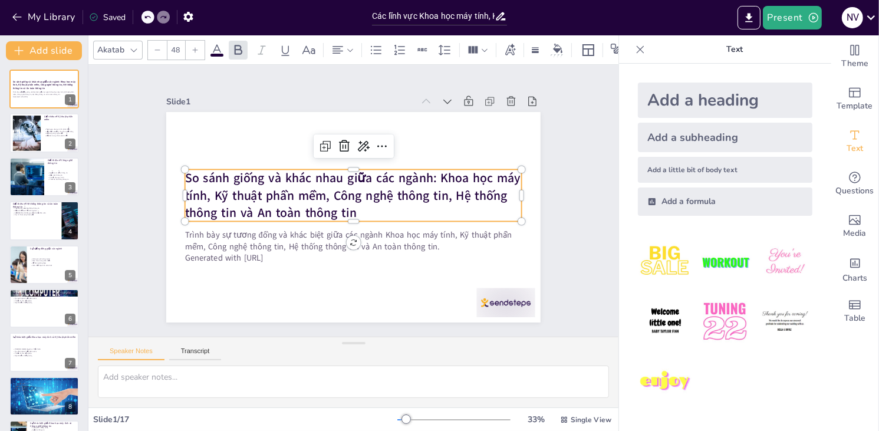
click at [177, 169] on div "So sánh giống và khác nhau giữa các ngành: Khoa học máy tính, Kỹ thuật phần mềm…" at bounding box center [353, 217] width 374 height 210
type input "49.1"
click at [174, 168] on div "So sánh giống và khác nhau giữa các ngành: Khoa học máy tính, Kỹ thuật phần mềm…" at bounding box center [353, 217] width 374 height 210
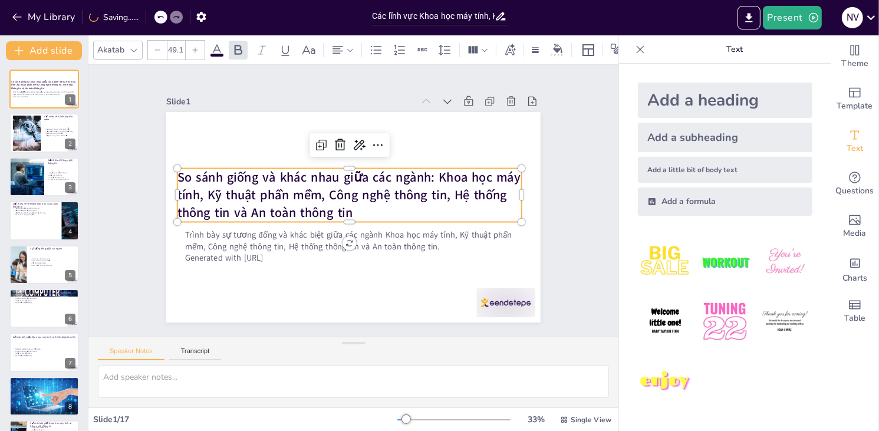
click at [268, 203] on strong "So sánh giống và khác nhau giữa các ngành: Khoa học máy tính, Kỹ thuật phần mềm…" at bounding box center [348, 195] width 343 height 53
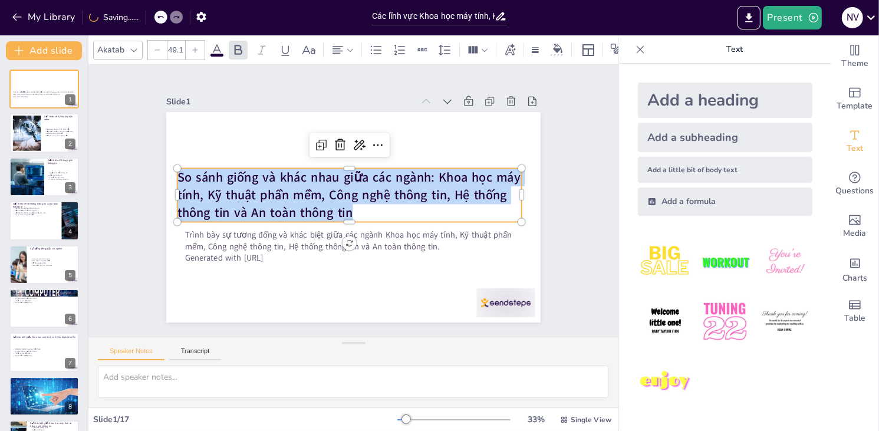
click at [268, 203] on strong "So sánh giống và khác nhau giữa các ngành: Khoa học máy tính, Kỹ thuật phần mềm…" at bounding box center [348, 195] width 343 height 53
